Goal: Information Seeking & Learning: Learn about a topic

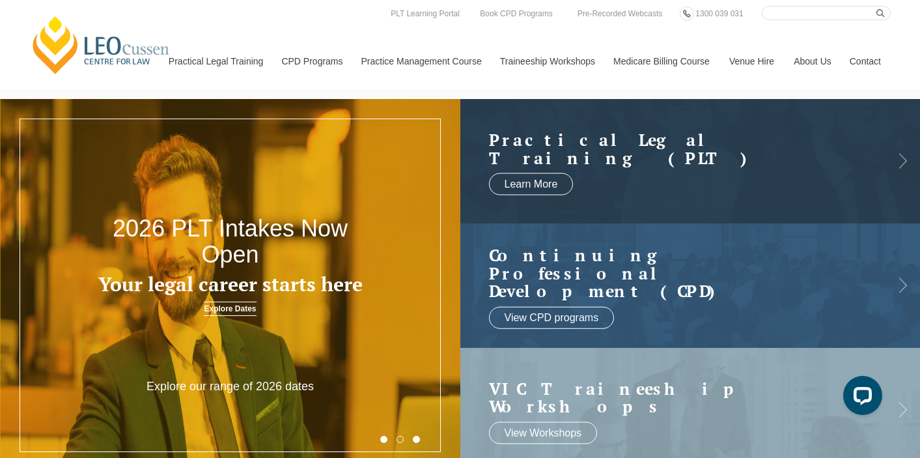
click at [272, 27] on nav "Practical Legal Training Our Practical Legal Training Program Program Dates & F…" at bounding box center [525, 54] width 732 height 69
click at [737, 68] on link "Venue Hire" at bounding box center [749, 61] width 64 height 56
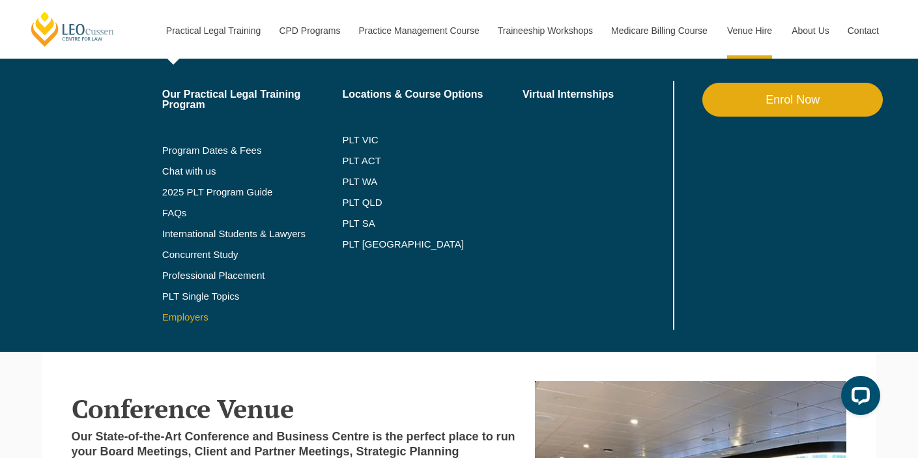
scroll to position [38, 0]
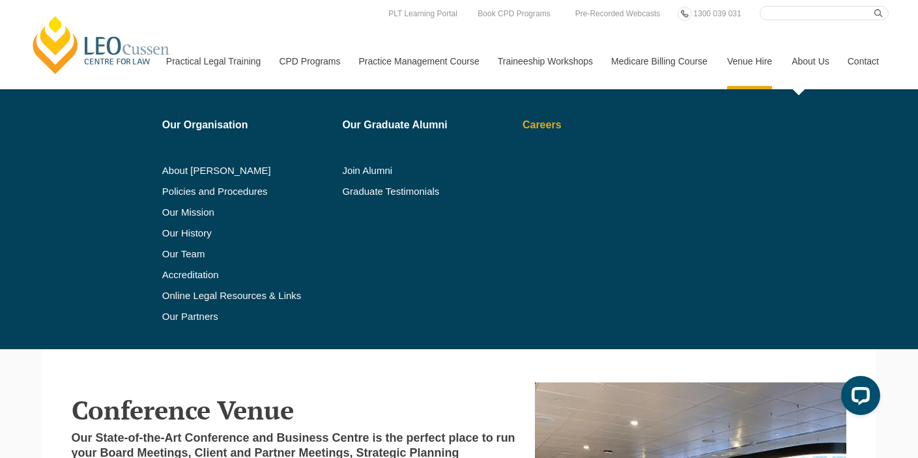
click at [535, 125] on link "Careers" at bounding box center [596, 125] width 148 height 10
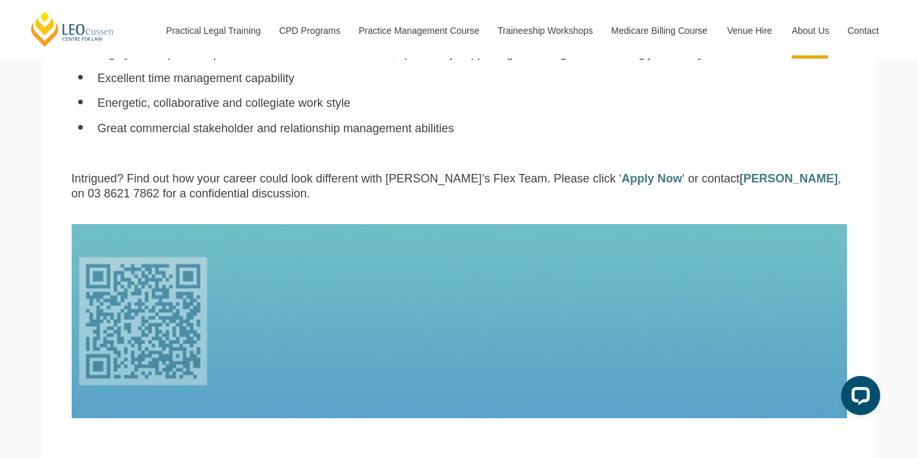
scroll to position [1141, 0]
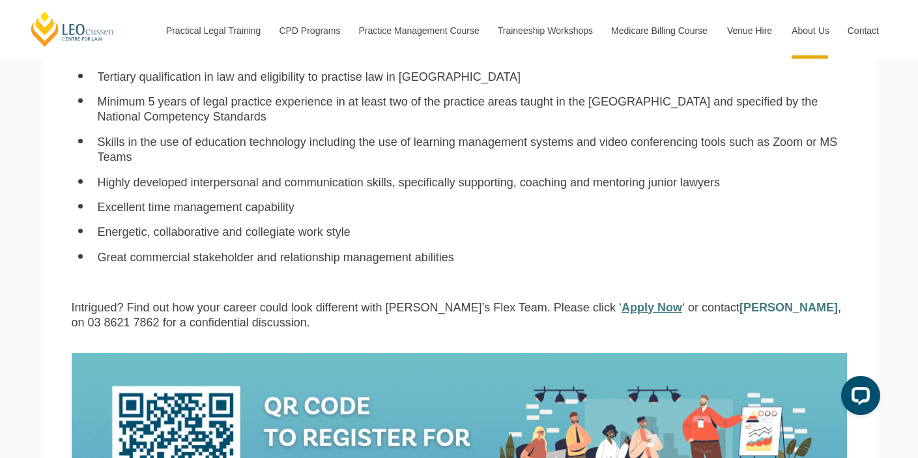
click at [621, 301] on link "Apply Now" at bounding box center [651, 307] width 61 height 13
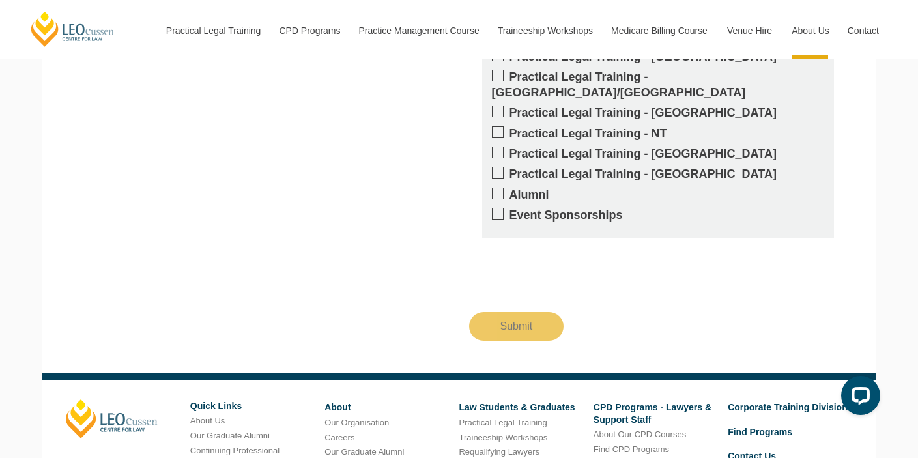
scroll to position [2070, 0]
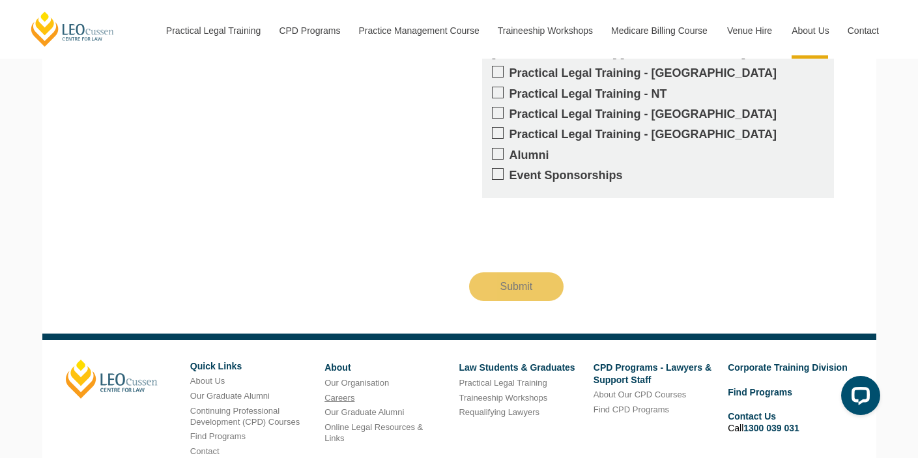
click at [347, 393] on link "Careers" at bounding box center [339, 398] width 30 height 10
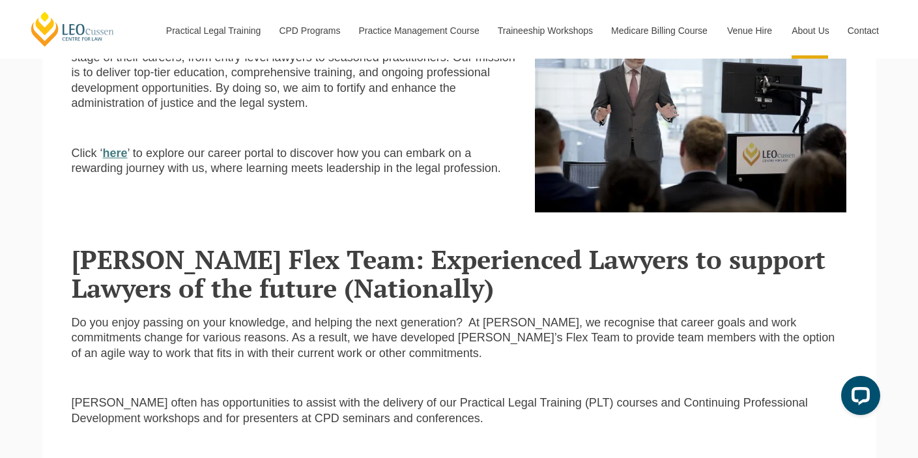
scroll to position [446, 0]
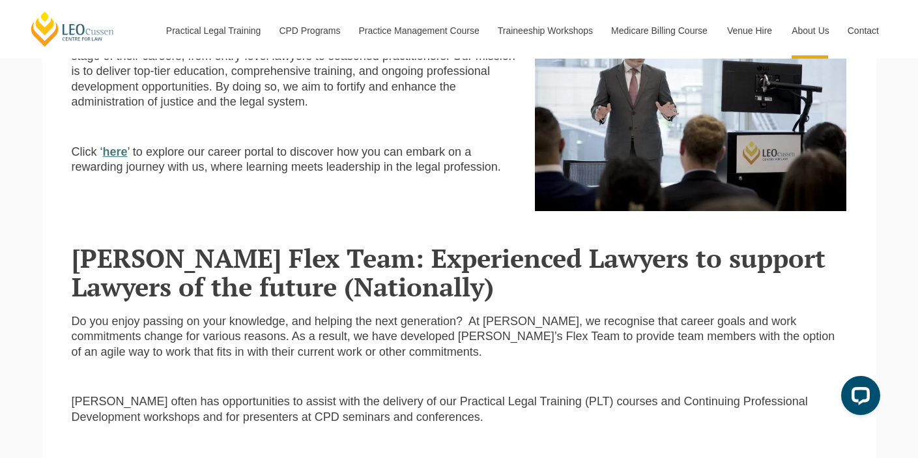
click at [109, 145] on strong "here" at bounding box center [115, 151] width 25 height 13
